Goal: Task Accomplishment & Management: Manage account settings

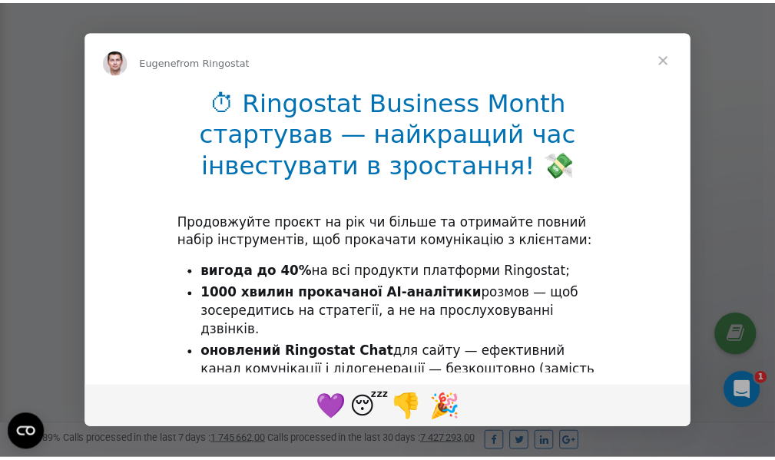
scroll to position [462, 0]
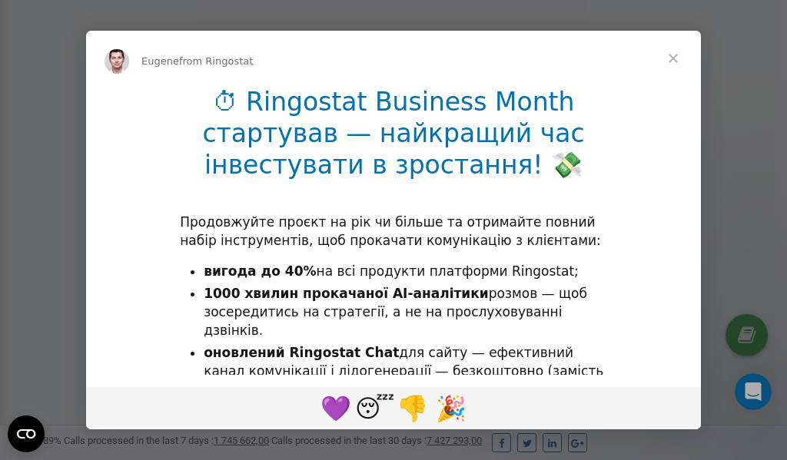
click at [675, 58] on span "Close" at bounding box center [673, 58] width 55 height 55
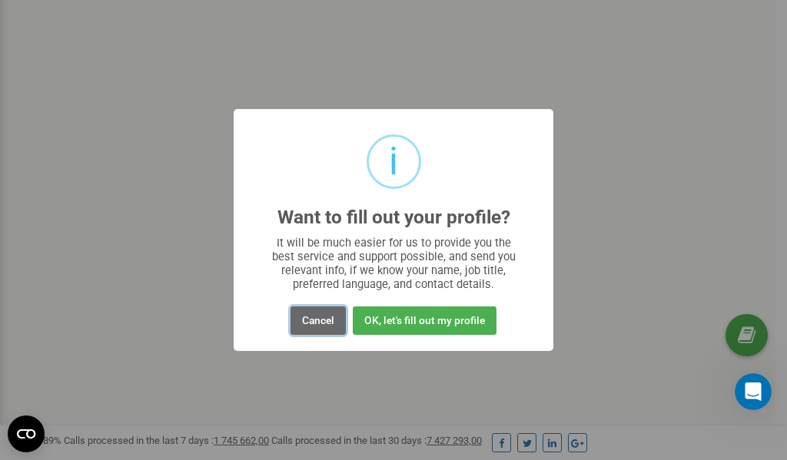
click at [324, 320] on button "Cancel" at bounding box center [317, 321] width 55 height 28
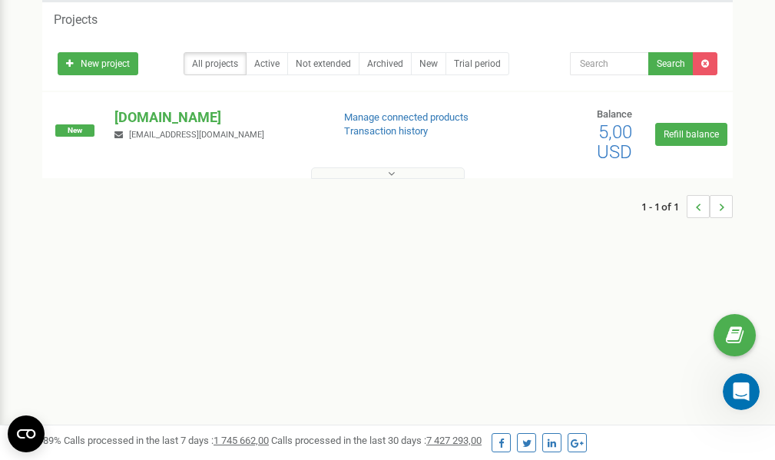
scroll to position [0, 0]
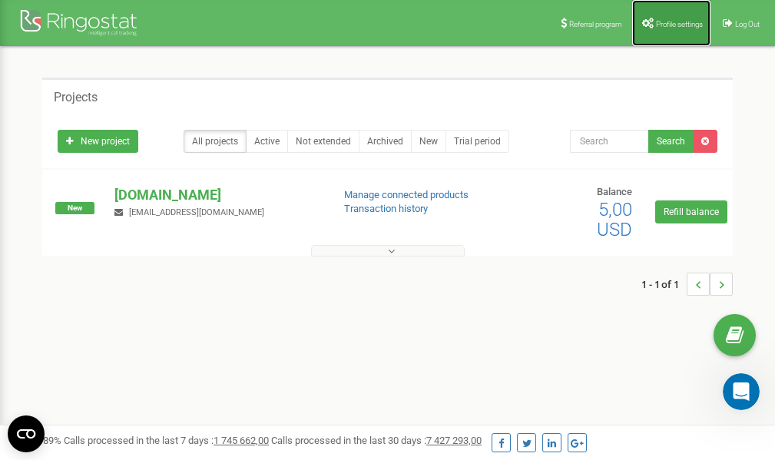
click at [677, 25] on span "Profile settings" at bounding box center [679, 24] width 47 height 8
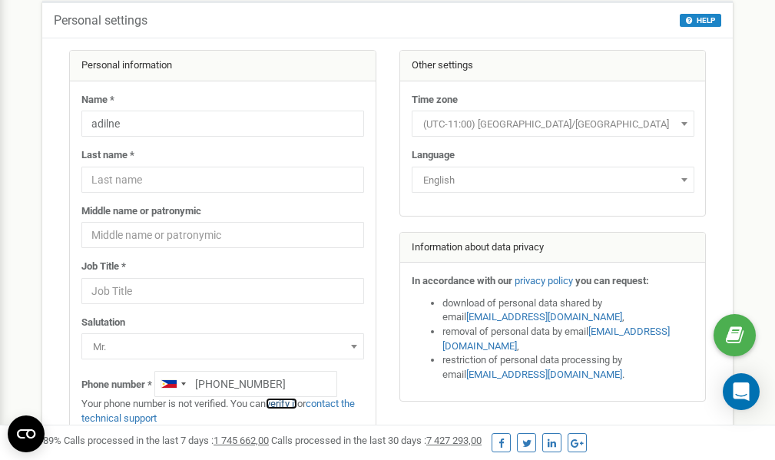
click at [282, 404] on link "verify it" at bounding box center [282, 404] width 32 height 12
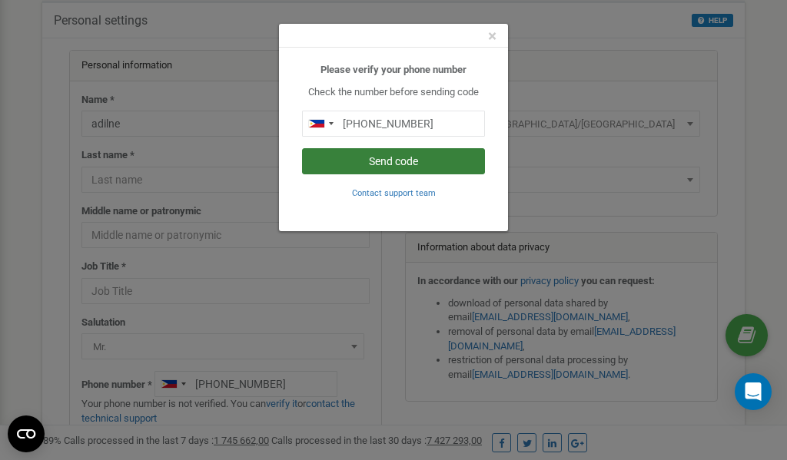
click at [406, 157] on button "Send code" at bounding box center [393, 161] width 183 height 26
